Goal: Transaction & Acquisition: Purchase product/service

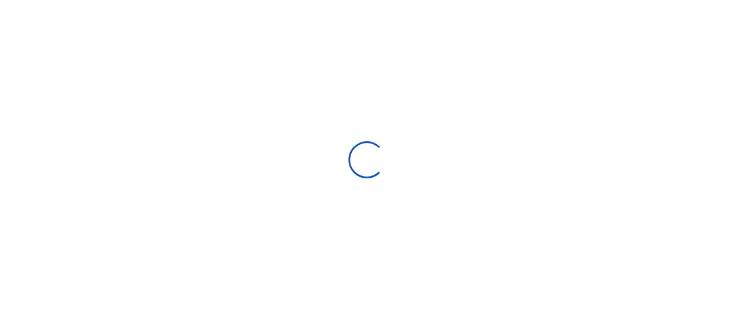
scroll to position [181, 134]
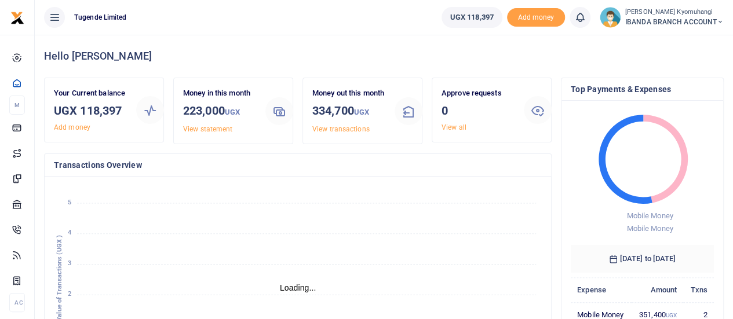
scroll to position [9, 9]
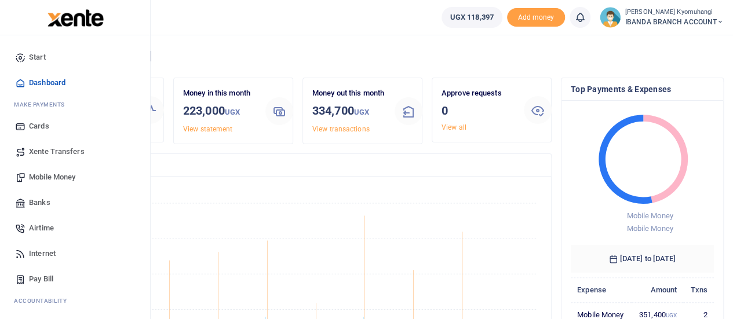
click at [48, 249] on span "Internet" at bounding box center [42, 254] width 27 height 12
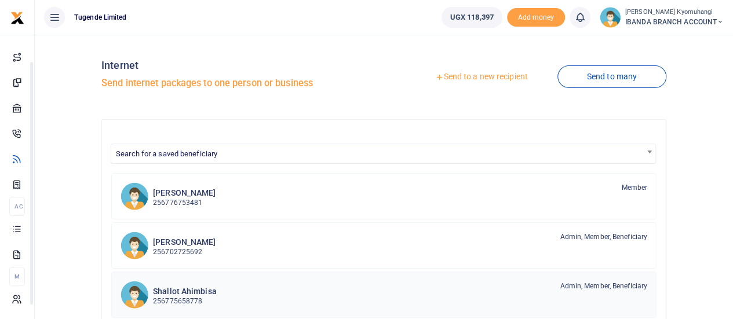
drag, startPoint x: 148, startPoint y: 202, endPoint x: 157, endPoint y: 299, distance: 97.2
click at [157, 299] on body "Start Dashboard M ake Payments Cards Xente Transfers Mobile Money Banks Airtime…" at bounding box center [366, 302] width 733 height 605
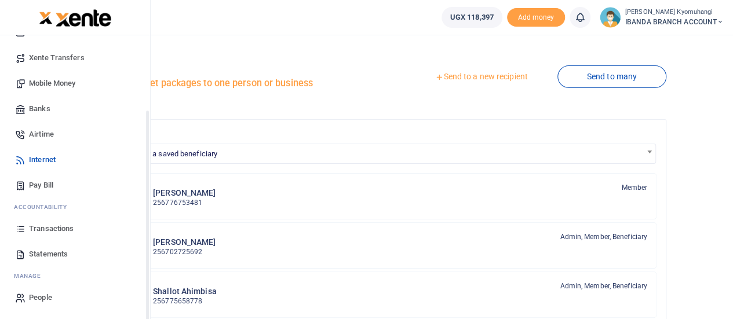
scroll to position [79, 0]
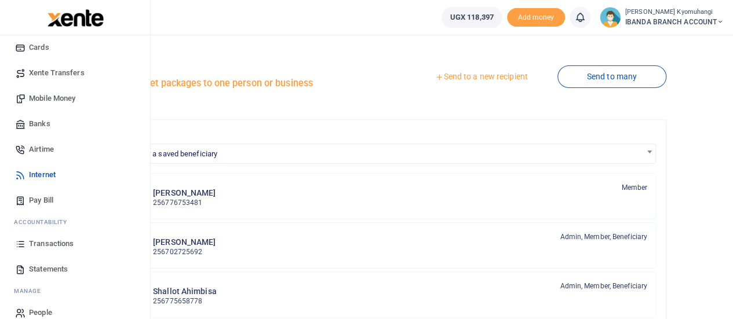
click at [46, 259] on link "Statements" at bounding box center [75, 270] width 132 height 26
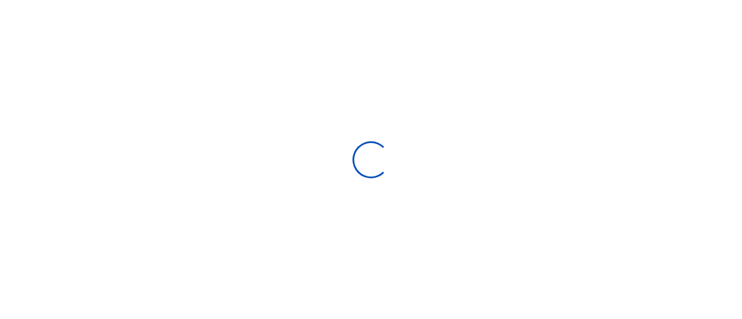
select select "ALL"
type input "09/14/2025 - 10/13/2025"
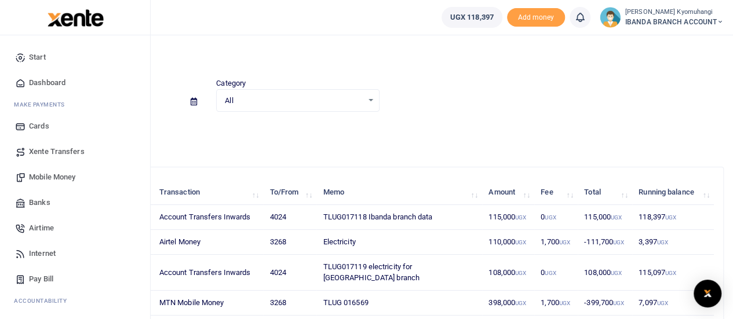
click at [45, 178] on span "Mobile Money" at bounding box center [52, 178] width 46 height 12
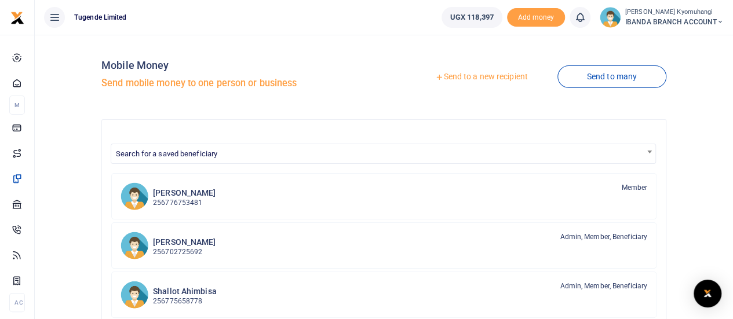
click at [481, 70] on link "Send to a new recipient" at bounding box center [481, 77] width 151 height 21
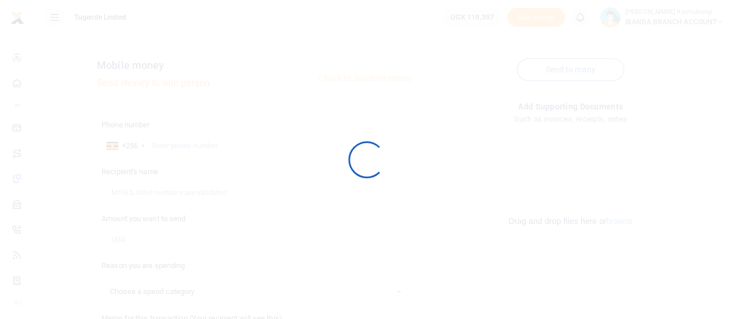
select select
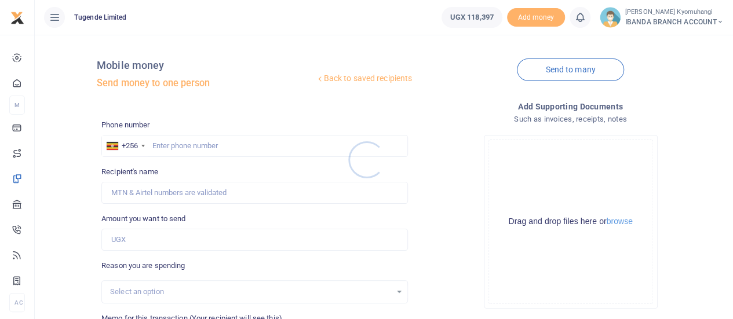
click at [230, 140] on div at bounding box center [366, 159] width 733 height 319
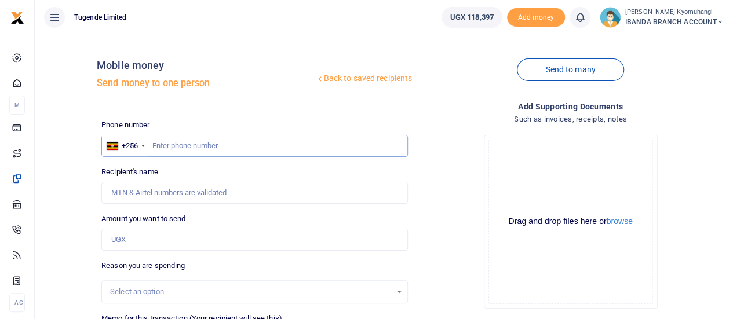
click at [204, 146] on input "text" at bounding box center [254, 146] width 307 height 22
type input "0"
type input "756325764"
click at [134, 246] on input "Amount you want to send" at bounding box center [254, 240] width 307 height 22
type input "Gilbert Tumusiime"
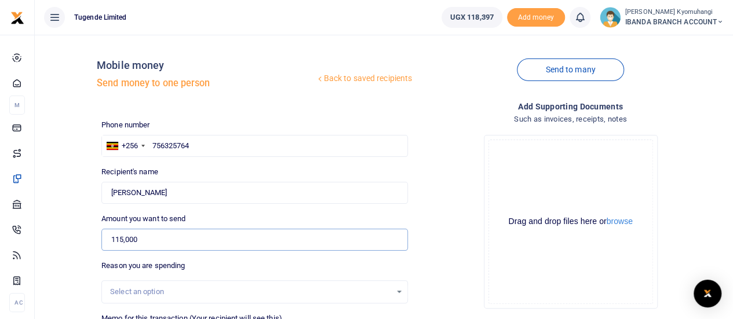
type input "115,000"
click at [353, 293] on div "Select an option" at bounding box center [250, 292] width 281 height 12
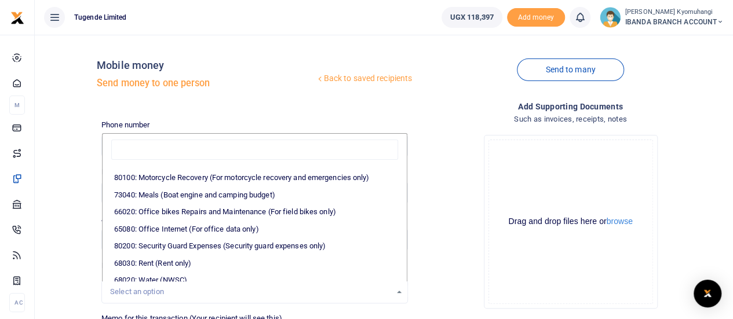
scroll to position [123, 0]
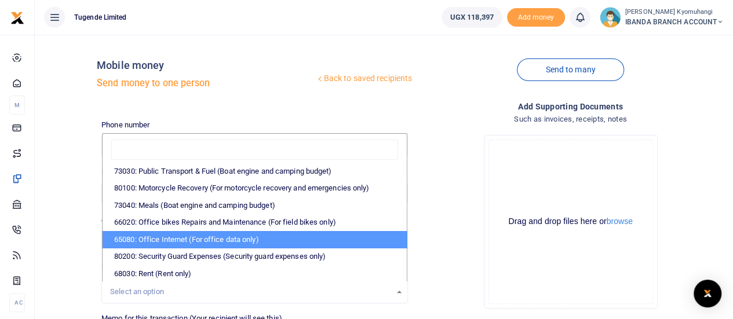
click at [249, 235] on li "65080: Office Internet (For office data only)" at bounding box center [255, 239] width 304 height 17
select select "35"
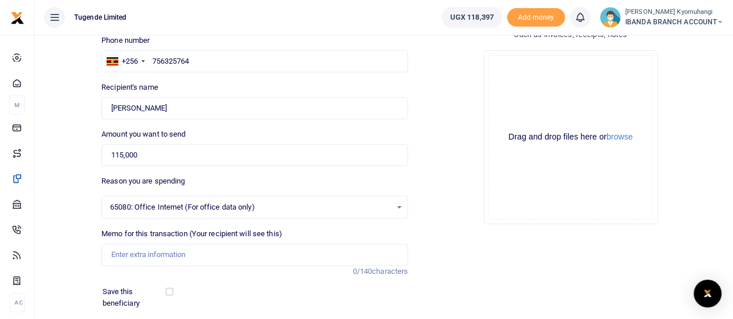
scroll to position [92, 0]
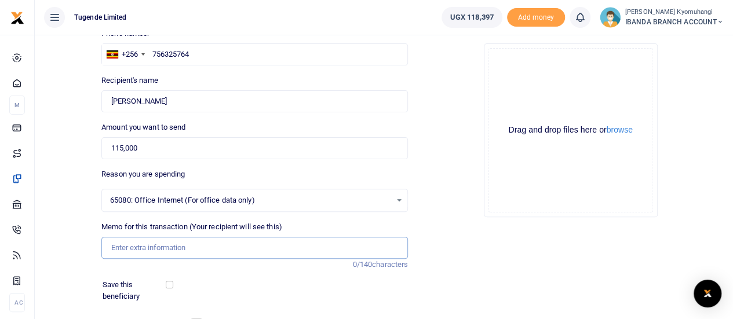
click at [201, 248] on input "Memo for this transaction (Your recipient will see this)" at bounding box center [254, 248] width 307 height 22
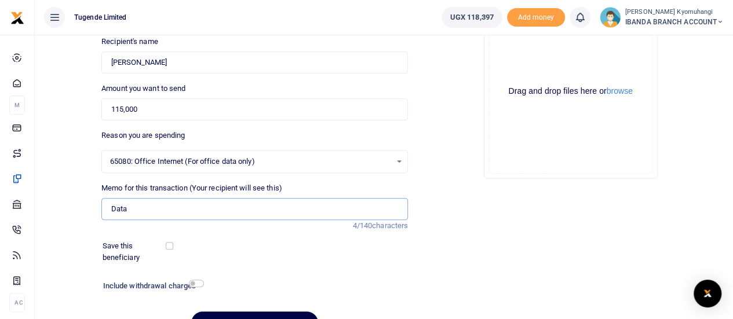
scroll to position [192, 0]
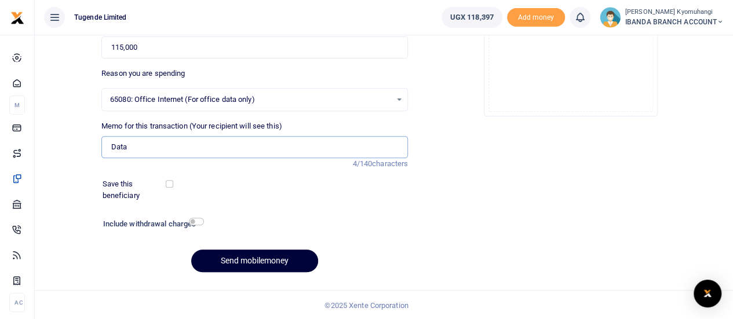
type input "Data"
click at [258, 267] on button "Send mobilemoney" at bounding box center [254, 261] width 127 height 23
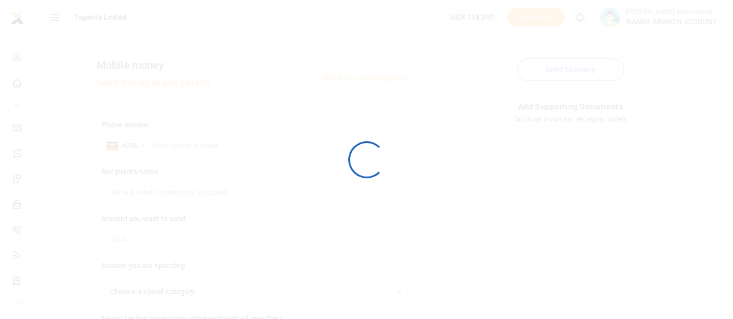
select select
